Goal: Transaction & Acquisition: Download file/media

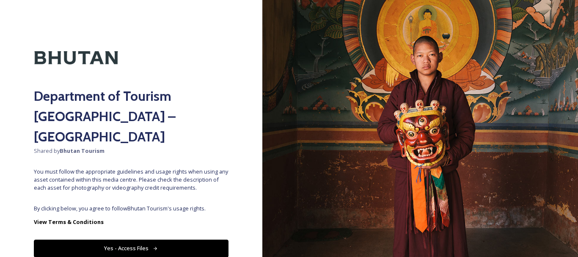
click at [169, 239] on button "Yes - Access Files" at bounding box center [131, 247] width 195 height 17
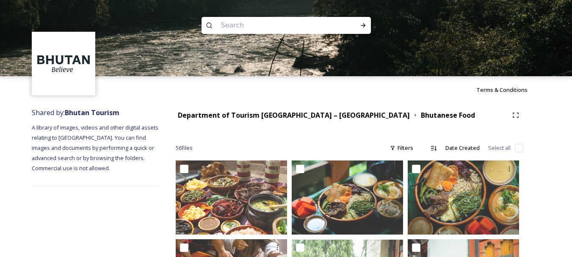
click at [246, 28] on input at bounding box center [275, 25] width 116 height 19
type input "r"
click at [292, 22] on input at bounding box center [275, 25] width 116 height 19
type input "forest"
click at [365, 24] on icon at bounding box center [363, 25] width 7 height 7
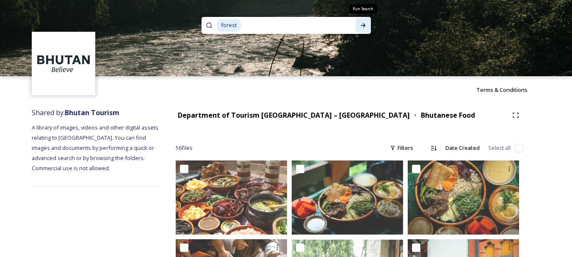
click at [361, 25] on icon at bounding box center [362, 25] width 5 height 4
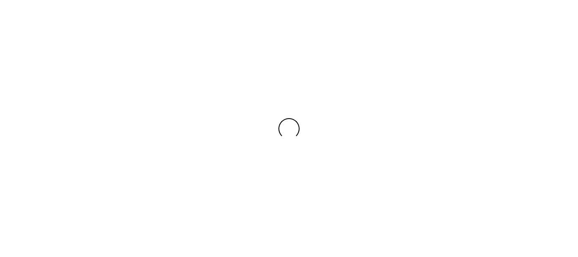
click at [361, 25] on div at bounding box center [289, 128] width 578 height 257
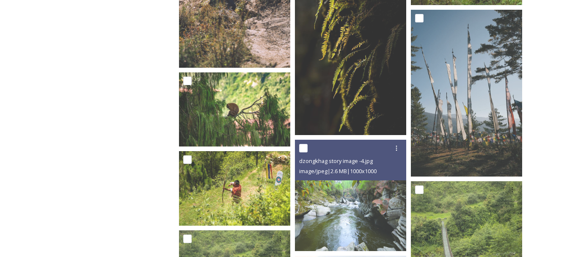
scroll to position [520, 0]
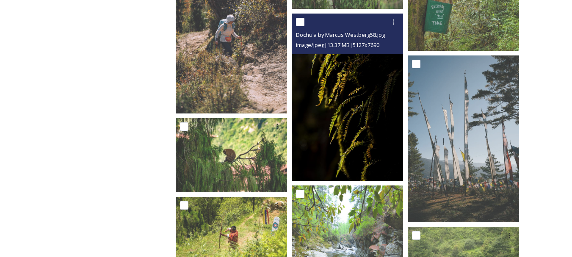
click at [371, 93] on img at bounding box center [347, 97] width 111 height 167
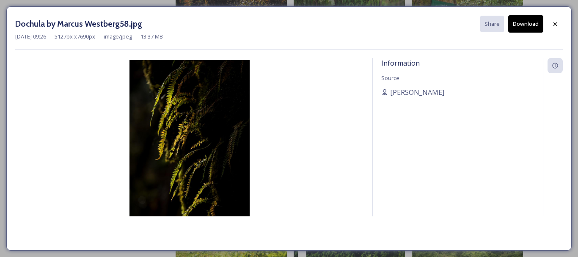
click at [521, 28] on button "Download" at bounding box center [525, 23] width 35 height 17
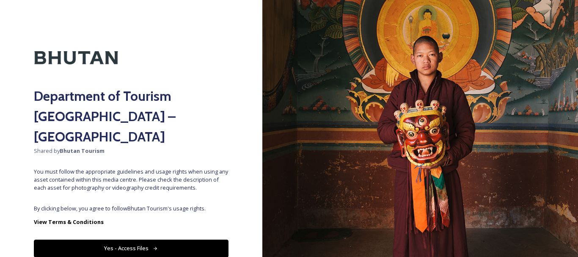
click at [186, 239] on button "Yes - Access Files" at bounding box center [131, 247] width 195 height 17
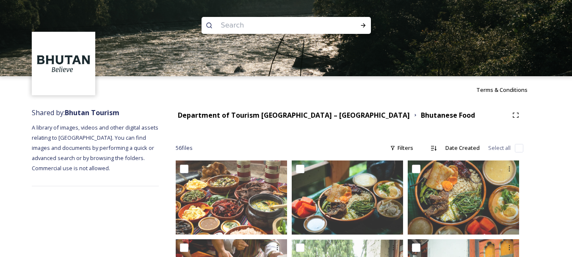
click at [319, 25] on input at bounding box center [275, 25] width 116 height 19
type input "foreest"
click at [364, 25] on icon at bounding box center [362, 25] width 5 height 4
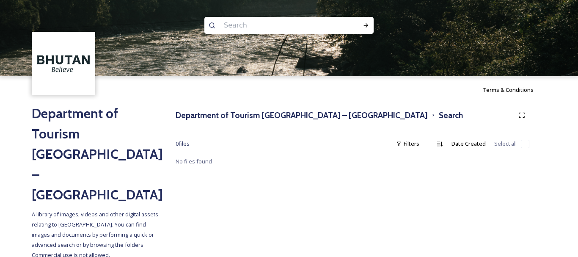
click at [269, 28] on input at bounding box center [278, 25] width 116 height 19
click at [239, 31] on input at bounding box center [278, 25] width 116 height 19
type input "forest"
click at [368, 29] on div "Run Search" at bounding box center [365, 25] width 15 height 15
click at [368, 25] on icon at bounding box center [366, 25] width 7 height 7
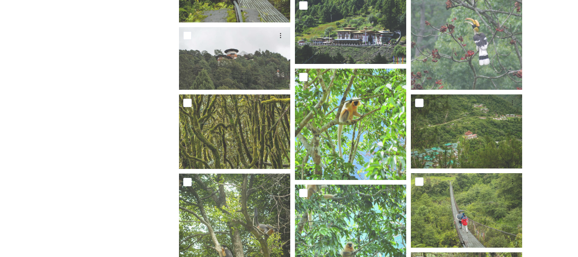
scroll to position [941, 0]
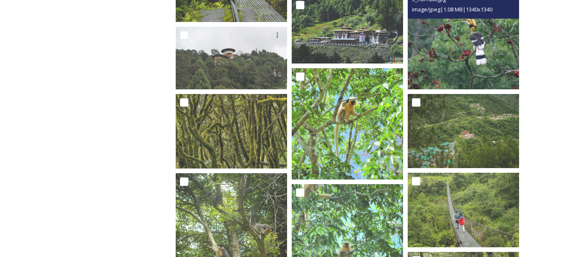
click at [483, 64] on img at bounding box center [462, 33] width 111 height 111
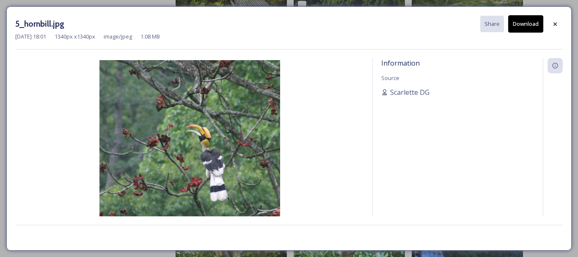
drag, startPoint x: 207, startPoint y: 118, endPoint x: 521, endPoint y: 28, distance: 326.1
click at [521, 28] on button "Download" at bounding box center [525, 23] width 35 height 17
